Goal: Transaction & Acquisition: Book appointment/travel/reservation

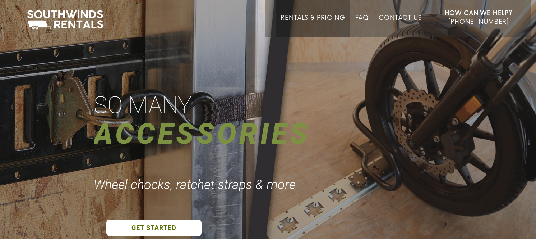
click at [302, 15] on link "Rentals & Pricing" at bounding box center [313, 25] width 64 height 22
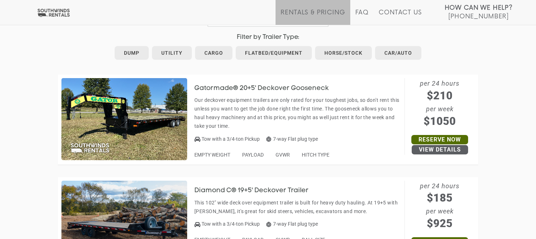
scroll to position [407, 0]
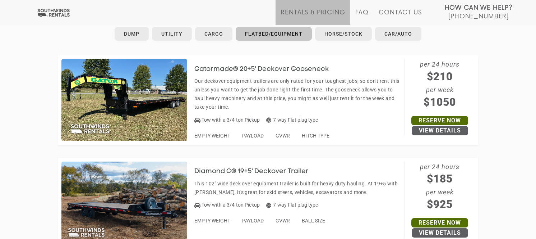
click at [282, 35] on link "Flatbed/Equipment" at bounding box center [274, 34] width 76 height 14
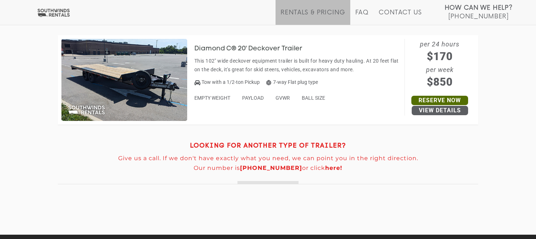
scroll to position [1453, 0]
